Goal: Task Accomplishment & Management: Complete application form

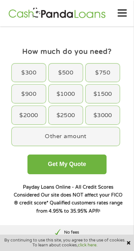
click at [29, 72] on div "$300" at bounding box center [29, 73] width 34 height 18
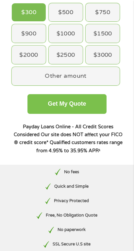
click at [92, 108] on button "Get My Quote" at bounding box center [68, 104] width 80 height 20
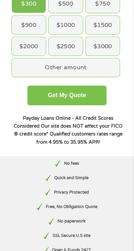
scroll to position [81, 0]
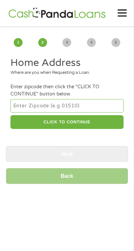
click at [62, 104] on input "number" at bounding box center [66, 105] width 113 height 13
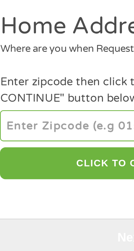
type input "21220"
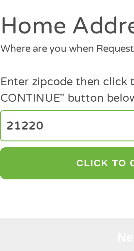
select select "[US_STATE]"
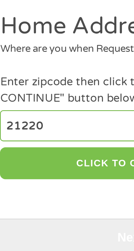
click at [59, 122] on button "CLICK TO CONTINUE" at bounding box center [66, 122] width 113 height 14
type input "21220"
type input "Middle River"
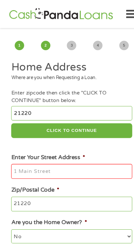
click at [87, 161] on input "Enter Your Street Address *" at bounding box center [66, 160] width 113 height 14
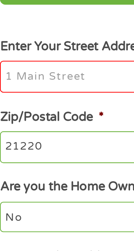
type input "[STREET_ADDRESS]"
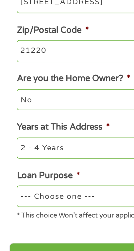
scroll to position [64, 0]
click at [72, 218] on select "--- Choose one --- Pay Bills Debt Consolidation Home Improvement Major Purchase…" at bounding box center [66, 216] width 113 height 13
select select "other"
click at [10, 211] on select "--- Choose one --- Pay Bills Debt Consolidation Home Improvement Major Purchase…" at bounding box center [66, 216] width 113 height 13
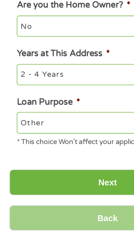
scroll to position [103, 0]
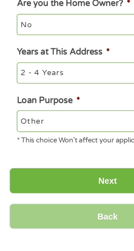
click at [72, 218] on input "Next" at bounding box center [67, 215] width 123 height 16
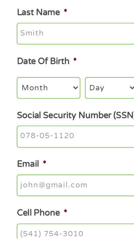
scroll to position [2, 3]
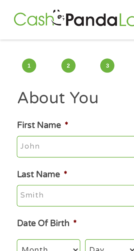
click at [65, 91] on input "First Name *" at bounding box center [66, 92] width 113 height 14
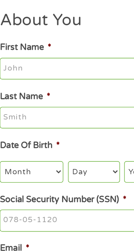
type input "F"
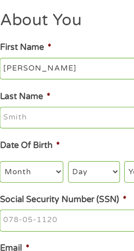
type input "[PERSON_NAME]"
click at [74, 116] on input "Last Name *" at bounding box center [66, 122] width 113 height 14
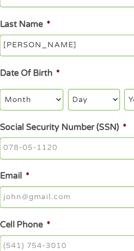
type input "[PERSON_NAME]"
click at [37, 162] on select "Month 1 2 3 4 5 6 7 8 9 10 11 12" at bounding box center [30, 155] width 40 height 13
select select "2"
click at [10, 150] on select "Month 1 2 3 4 5 6 7 8 9 10 11 12" at bounding box center [30, 155] width 40 height 13
click at [70, 158] on select "Day 1 2 3 4 5 6 7 8 9 10 11 12 13 14 15 16 17 18 19 20 21 22 23 24 25 26 27 28 …" at bounding box center [69, 155] width 32 height 13
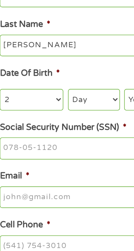
select select "23"
click at [53, 150] on select "Day 1 2 3 4 5 6 7 8 9 10 11 12 13 14 15 16 17 18 19 20 21 22 23 24 25 26 27 28 …" at bounding box center [69, 155] width 32 height 13
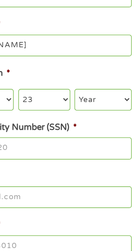
click at [106, 156] on select "Year [DATE] 2006 2005 2004 2003 2002 2001 2000 1999 1998 1997 1996 1995 1994 19…" at bounding box center [106, 155] width 36 height 13
select select "1965"
click at [88, 150] on select "Year [DATE] 2006 2005 2004 2003 2002 2001 2000 1999 1998 1997 1996 1995 1994 19…" at bounding box center [106, 155] width 36 height 13
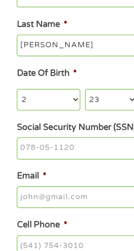
click at [66, 186] on input "Social Security Number (SSN) *" at bounding box center [66, 186] width 113 height 14
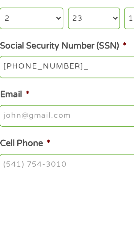
type input "215-96-5484"
click at [77, 220] on input "Email *" at bounding box center [66, 216] width 113 height 14
type input "[EMAIL_ADDRESS][DOMAIN_NAME]"
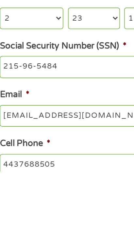
type input "[PHONE_NUMBER]"
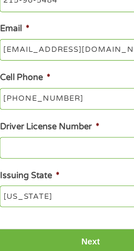
scroll to position [93, 0]
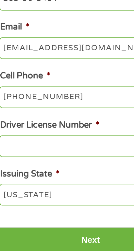
click at [79, 187] on input "Driver License Number *" at bounding box center [66, 186] width 113 height 14
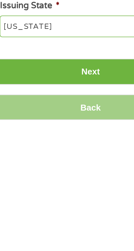
type input "M-235744585141"
click at [84, 214] on input "Next" at bounding box center [67, 210] width 123 height 16
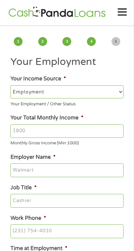
scroll to position [1, 0]
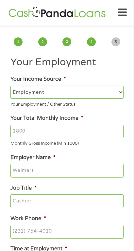
click at [93, 91] on select "--- Choose one --- Employment [DEMOGRAPHIC_DATA] Benefits" at bounding box center [66, 92] width 113 height 13
select select "benefits"
click at [10, 86] on select "--- Choose one --- Employment [DEMOGRAPHIC_DATA] Benefits" at bounding box center [66, 92] width 113 height 13
type input "Other"
type input "[PHONE_NUMBER]"
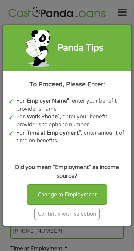
click at [93, 216] on div "Continue with selection" at bounding box center [67, 213] width 66 height 12
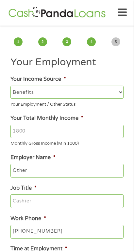
click at [101, 131] on input "Your Total Monthly Income *" at bounding box center [66, 132] width 113 height 14
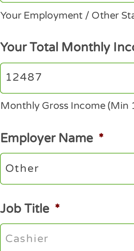
click at [19, 134] on input "12487" at bounding box center [66, 132] width 113 height 14
click at [17, 136] on input "12487" at bounding box center [66, 132] width 113 height 14
click at [20, 130] on input "12487" at bounding box center [66, 132] width 113 height 14
click at [29, 136] on input "12487" at bounding box center [66, 132] width 113 height 14
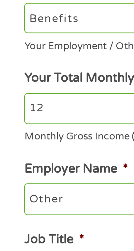
type input "1"
click at [15, 129] on input "959" at bounding box center [66, 132] width 113 height 14
click at [13, 132] on input "959" at bounding box center [66, 132] width 113 height 14
click at [14, 128] on input "959" at bounding box center [66, 132] width 113 height 14
click at [13, 132] on input "959" at bounding box center [66, 132] width 113 height 14
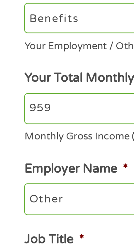
click at [22, 131] on input "959" at bounding box center [66, 132] width 113 height 14
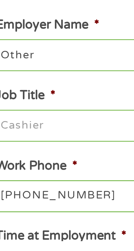
type input "959.00"
click at [50, 172] on input "Other" at bounding box center [66, 171] width 113 height 14
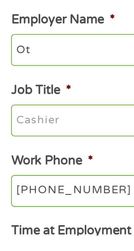
type input "O"
type input "Benefits"
click at [44, 201] on input "Job Title *" at bounding box center [66, 201] width 113 height 14
click at [32, 202] on input "Job Title *" at bounding box center [66, 201] width 113 height 14
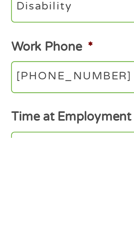
type input "Disability"
click at [55, 226] on input "[PHONE_NUMBER]" at bounding box center [66, 225] width 113 height 14
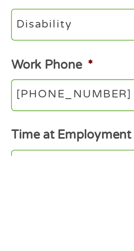
scroll to position [8, 0]
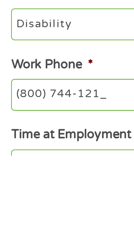
type input "[PHONE_NUMBER]"
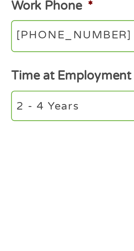
scroll to position [29, 0]
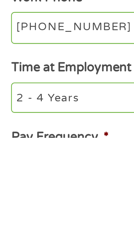
click at [52, 231] on select "--- Choose one --- 1 Year or less 1 - 2 Years 2 - 4 Years Over 4 Years" at bounding box center [66, 233] width 113 height 13
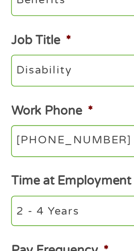
select select "60months"
click at [10, 228] on select "--- Choose one --- 1 Year or less 1 - 2 Years 2 - 4 Years Over 4 Years" at bounding box center [66, 233] width 113 height 13
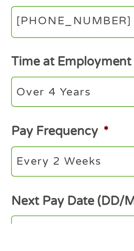
scroll to position [69, 0]
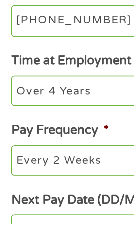
click at [56, 225] on select "--- Choose one --- Every 2 Weeks Every Week Monthly Semi-Monthly" at bounding box center [66, 223] width 113 height 13
select select "monthly"
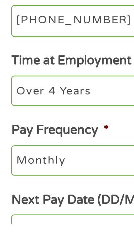
click at [10, 219] on select "--- Choose one --- Every 2 Weeks Every Week Monthly Semi-Monthly" at bounding box center [66, 223] width 113 height 13
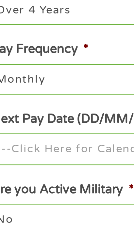
scroll to position [104, 0]
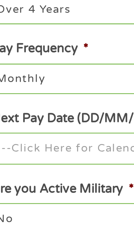
click at [49, 224] on input "Next Pay Date (DD/MM/YYYY) *" at bounding box center [66, 218] width 113 height 14
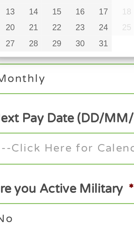
click at [44, 193] on select "--- Choose one --- Every 2 Weeks Every Week Monthly Semi-Monthly" at bounding box center [66, 188] width 113 height 13
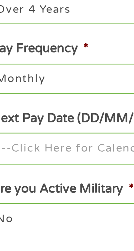
scroll to position [128, 0]
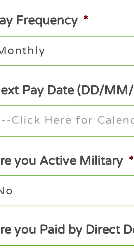
click at [50, 225] on select "No Yes" at bounding box center [66, 224] width 113 height 13
click at [60, 197] on input "Next Pay Date (DD/MM/YYYY) *" at bounding box center [66, 194] width 113 height 14
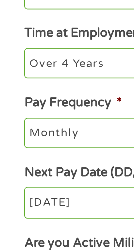
click at [39, 200] on input "[DATE]" at bounding box center [66, 194] width 113 height 14
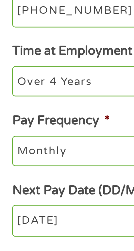
click at [39, 195] on input "[DATE]" at bounding box center [66, 194] width 113 height 14
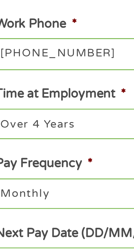
click at [48, 192] on input "[DATE]" at bounding box center [66, 194] width 113 height 14
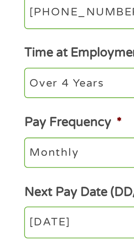
click at [42, 201] on input "[DATE]" at bounding box center [66, 194] width 113 height 14
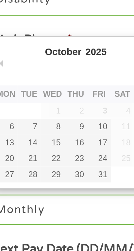
type input "[DATE]"
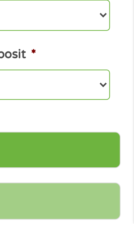
scroll to position [192, 0]
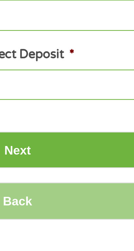
click at [103, 219] on input "Next" at bounding box center [67, 219] width 123 height 16
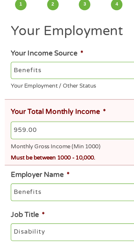
scroll to position [6, 0]
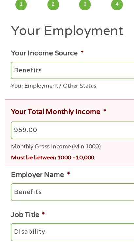
click at [73, 160] on input "959.00" at bounding box center [68, 164] width 117 height 14
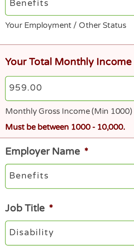
scroll to position [31, 0]
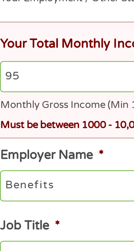
type input "9"
type input "4"
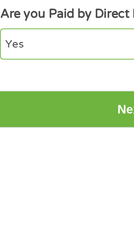
scroll to position [218, 0]
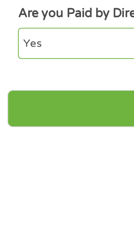
type input "1500"
click at [52, 238] on input "Next" at bounding box center [67, 238] width 123 height 16
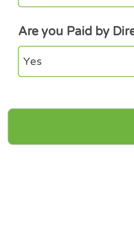
click at [44, 234] on input "Next" at bounding box center [67, 238] width 123 height 16
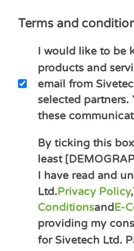
checkbox input "false"
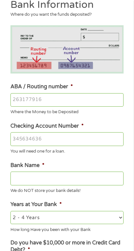
scroll to position [75, 0]
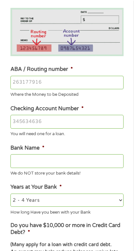
click at [97, 86] on input "ABA / Routing number *" at bounding box center [66, 83] width 113 height 14
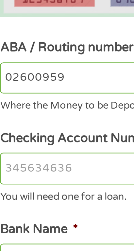
type input "026009593"
type input "BANK OF AMERICA NA"
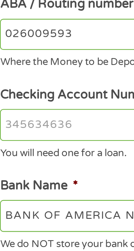
type input "026009593"
click at [52, 124] on input "Checking Account Number *" at bounding box center [66, 122] width 113 height 14
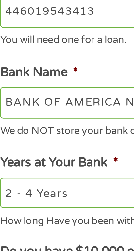
type input "446019543413"
click at [54, 166] on input "BANK OF AMERICA NA" at bounding box center [66, 161] width 113 height 14
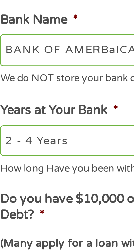
click at [68, 161] on input "BANK OF AMERBaICA NA" at bounding box center [66, 161] width 113 height 14
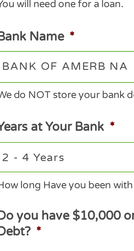
click at [65, 162] on input "BANK OF AMERB NA" at bounding box center [66, 161] width 113 height 14
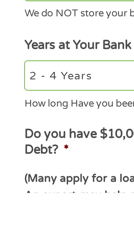
type input "BANK OF AMERICA"
click at [43, 201] on select "2 - 4 Years 6 - 12 Months 1 - 2 Years Over 4 Years" at bounding box center [66, 199] width 113 height 13
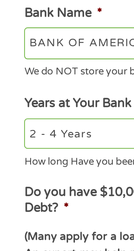
select select "60months"
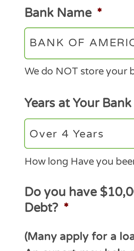
click at [10, 194] on select "2 - 4 Years 6 - 12 Months 1 - 2 Years Over 4 Years" at bounding box center [66, 199] width 113 height 13
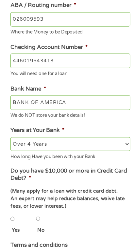
scroll to position [125, 0]
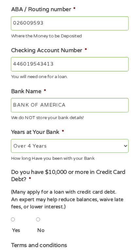
click at [49, 221] on li "No" at bounding box center [47, 225] width 24 height 21
click at [39, 218] on input "No" at bounding box center [37, 221] width 4 height 13
radio input "true"
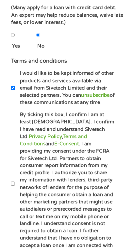
scroll to position [303, 0]
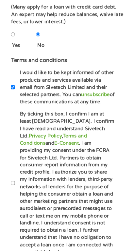
click at [11, 189] on input "By ticking this box, I confirm I am at least [DEMOGRAPHIC_DATA]. I confirm I ha…" at bounding box center [12, 185] width 4 height 13
checkbox input "true"
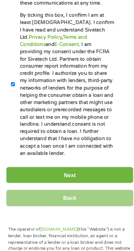
scroll to position [398, 0]
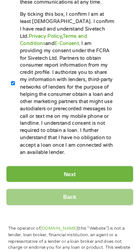
click at [68, 175] on input "Next" at bounding box center [67, 178] width 123 height 16
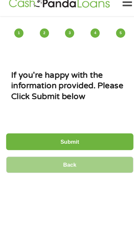
scroll to position [2, 3]
click at [99, 144] on input "Submit" at bounding box center [67, 147] width 123 height 16
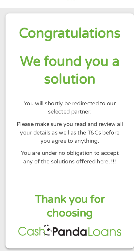
scroll to position [0, 0]
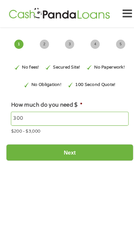
type input "EAIaIQobChMIttqlp_eHkAMVnoZaBR0rUTAeEAAYAyAAEgIWj_D_BwE"
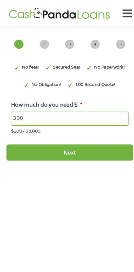
click at [25, 114] on input "300" at bounding box center [66, 114] width 113 height 14
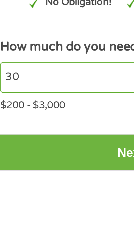
type input "3"
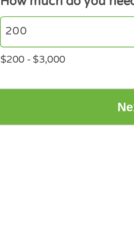
type input "200"
click at [53, 144] on input "Next" at bounding box center [67, 146] width 123 height 16
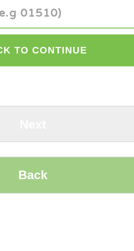
click at [91, 120] on button "CLICK TO CONTINUE" at bounding box center [66, 122] width 113 height 14
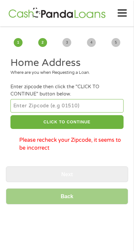
click at [128, 106] on li "Enter zipcode then click the "CLICK TO CONTINUE" button below. CLICK TO CONTINU…" at bounding box center [67, 117] width 123 height 69
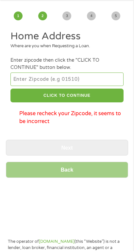
scroll to position [26, 0]
